Goal: Task Accomplishment & Management: Use online tool/utility

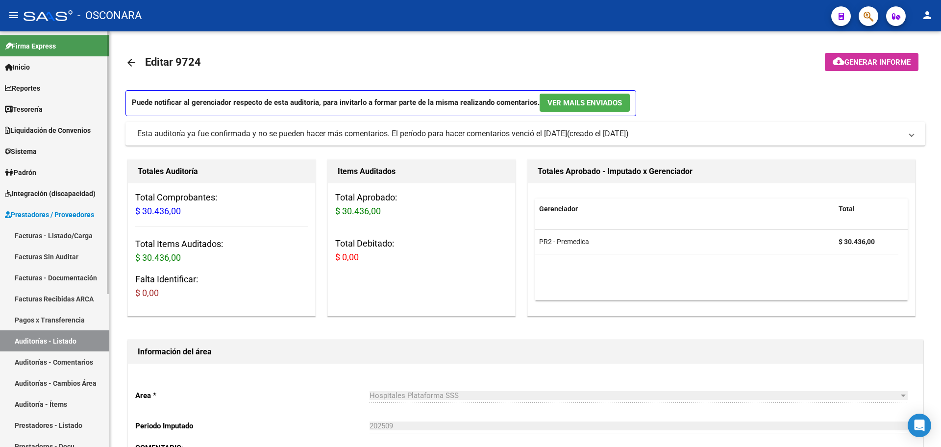
scroll to position [230, 0]
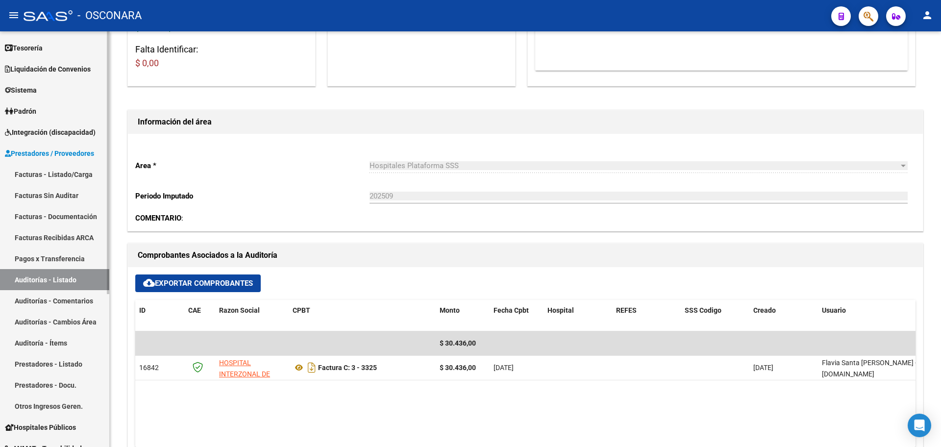
click at [62, 150] on span "Prestadores / Proveedores" at bounding box center [49, 153] width 89 height 11
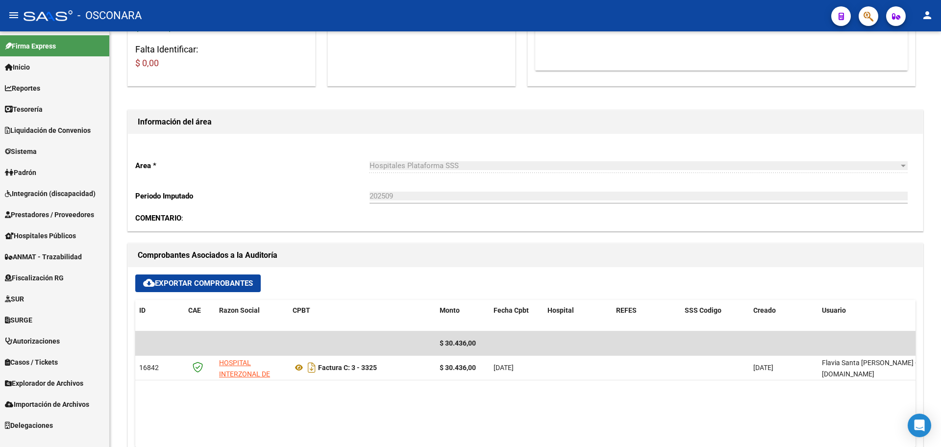
scroll to position [0, 0]
click at [62, 129] on span "Liquidación de Convenios" at bounding box center [48, 130] width 86 height 11
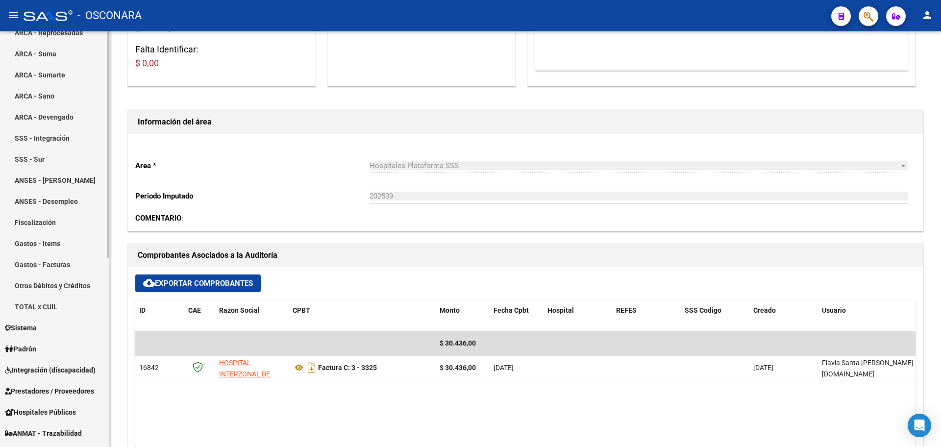
scroll to position [184, 0]
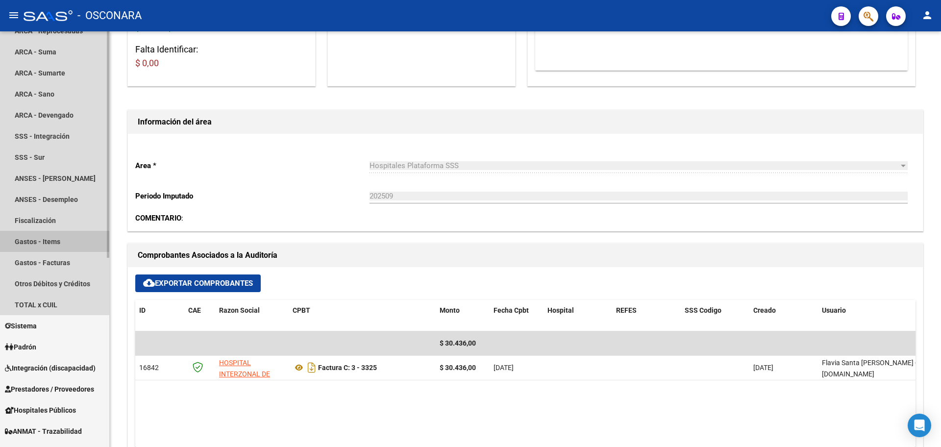
click at [54, 244] on link "Gastos - Items" at bounding box center [54, 241] width 109 height 21
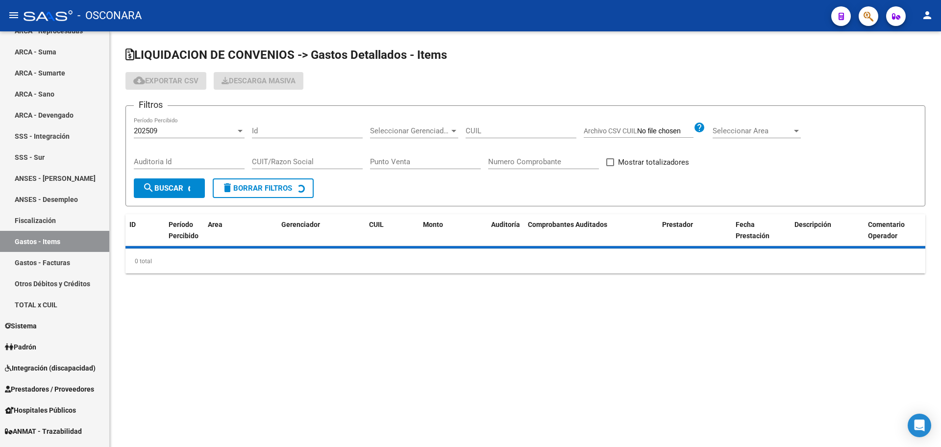
click at [228, 120] on div "202509 Período Percibido" at bounding box center [189, 127] width 111 height 21
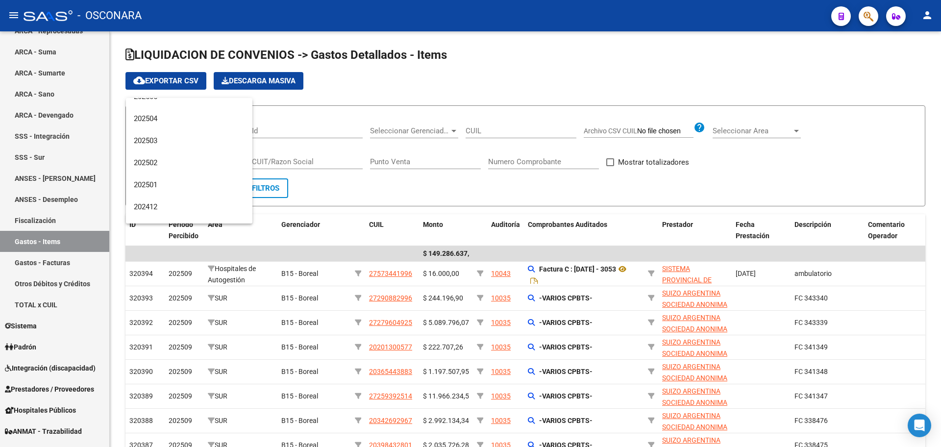
scroll to position [184, 0]
click at [209, 128] on span "202501" at bounding box center [189, 124] width 111 height 22
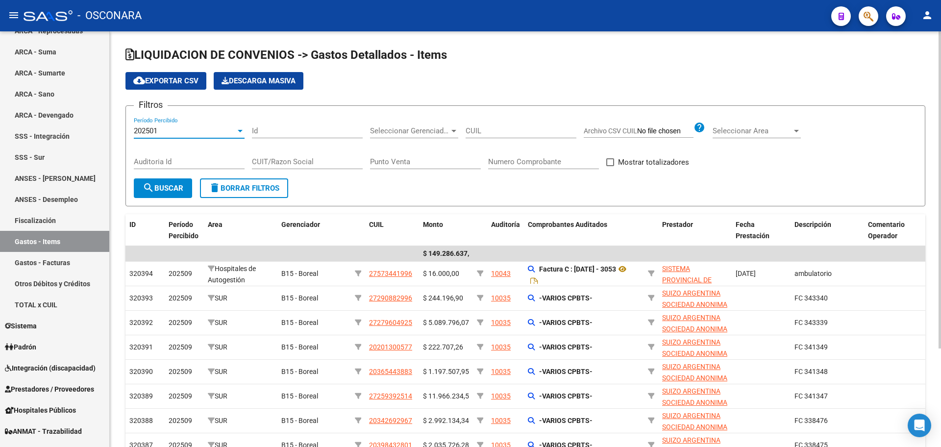
click at [169, 188] on span "search Buscar" at bounding box center [163, 188] width 41 height 9
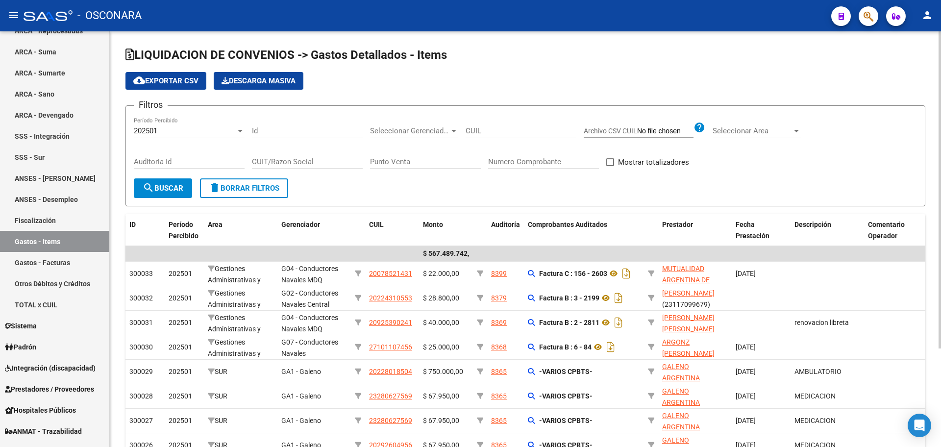
click at [161, 81] on span "cloud_download Exportar CSV" at bounding box center [165, 80] width 65 height 9
click at [171, 132] on div "202501" at bounding box center [185, 130] width 102 height 9
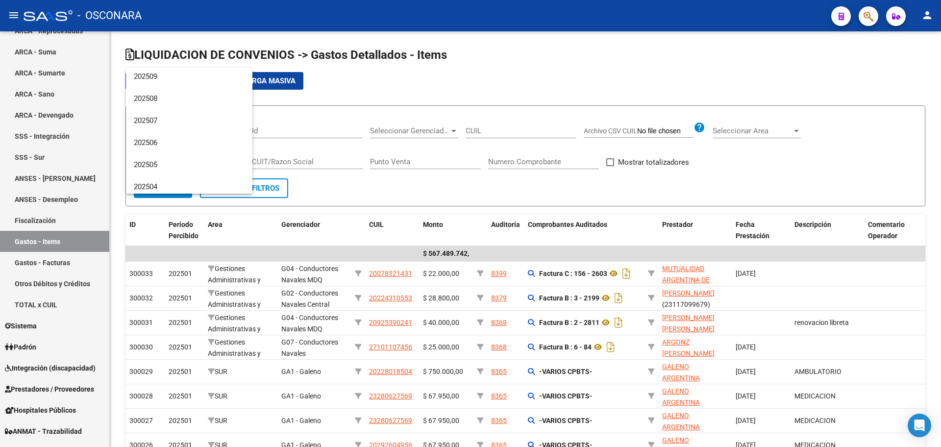
scroll to position [0, 0]
click at [173, 170] on span "202506" at bounding box center [189, 167] width 111 height 22
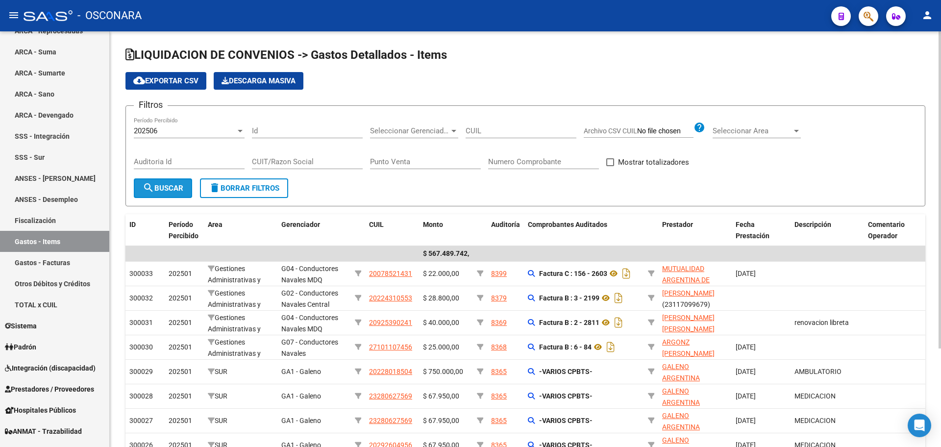
click at [168, 187] on span "search Buscar" at bounding box center [163, 188] width 41 height 9
